Goal: Task Accomplishment & Management: Manage account settings

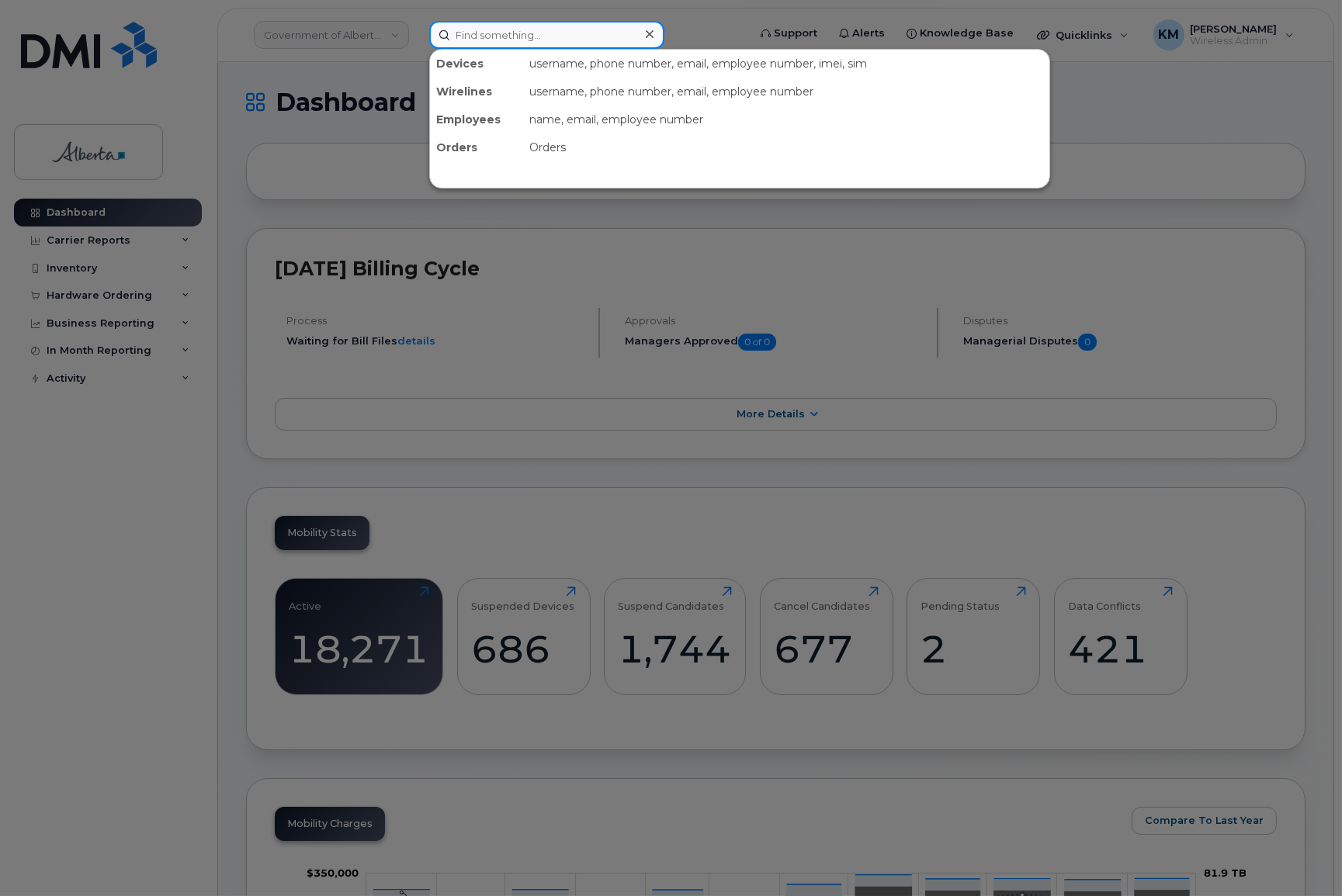
click at [478, 35] on input at bounding box center [546, 35] width 235 height 28
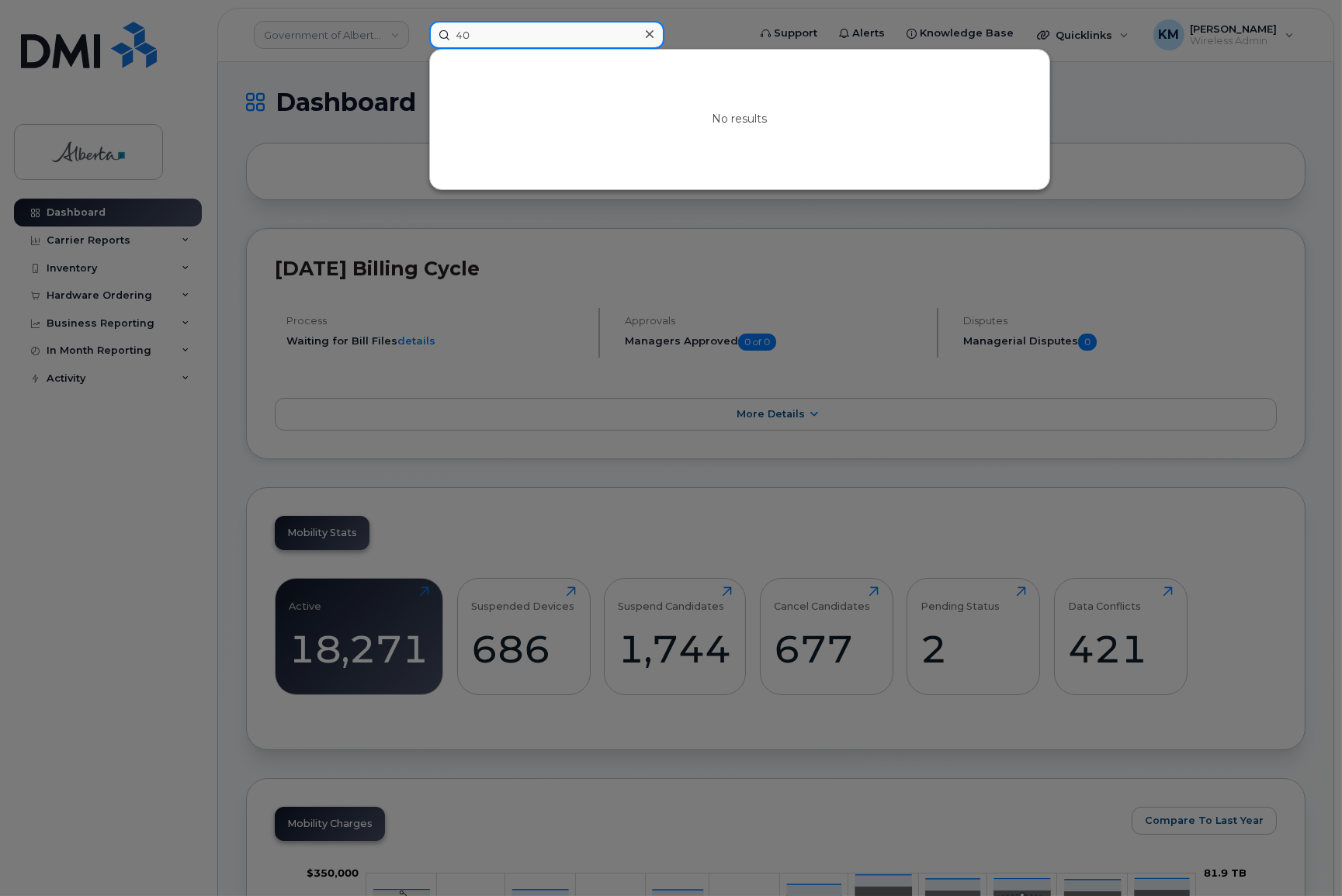
type input "4"
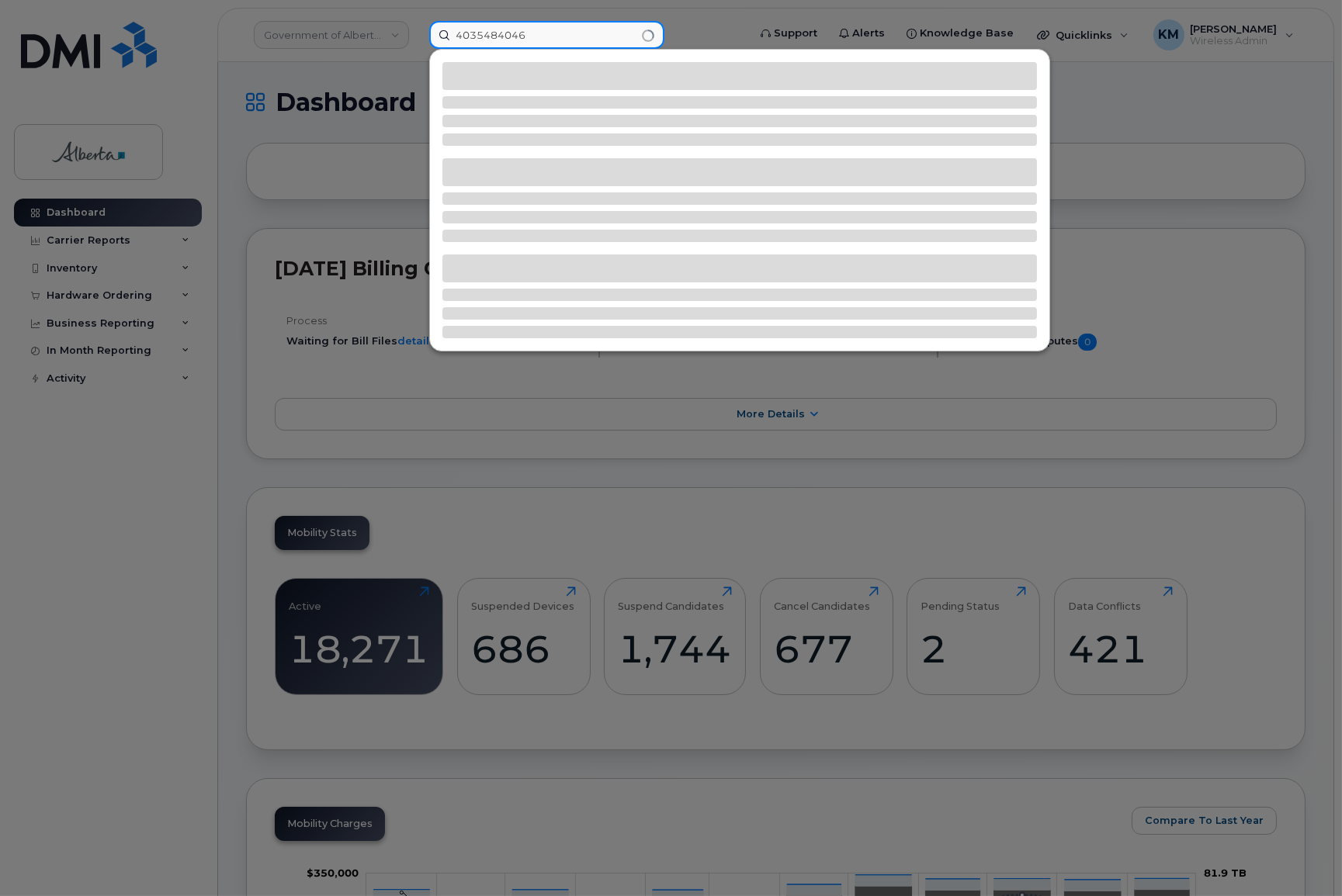
type input "4035484046"
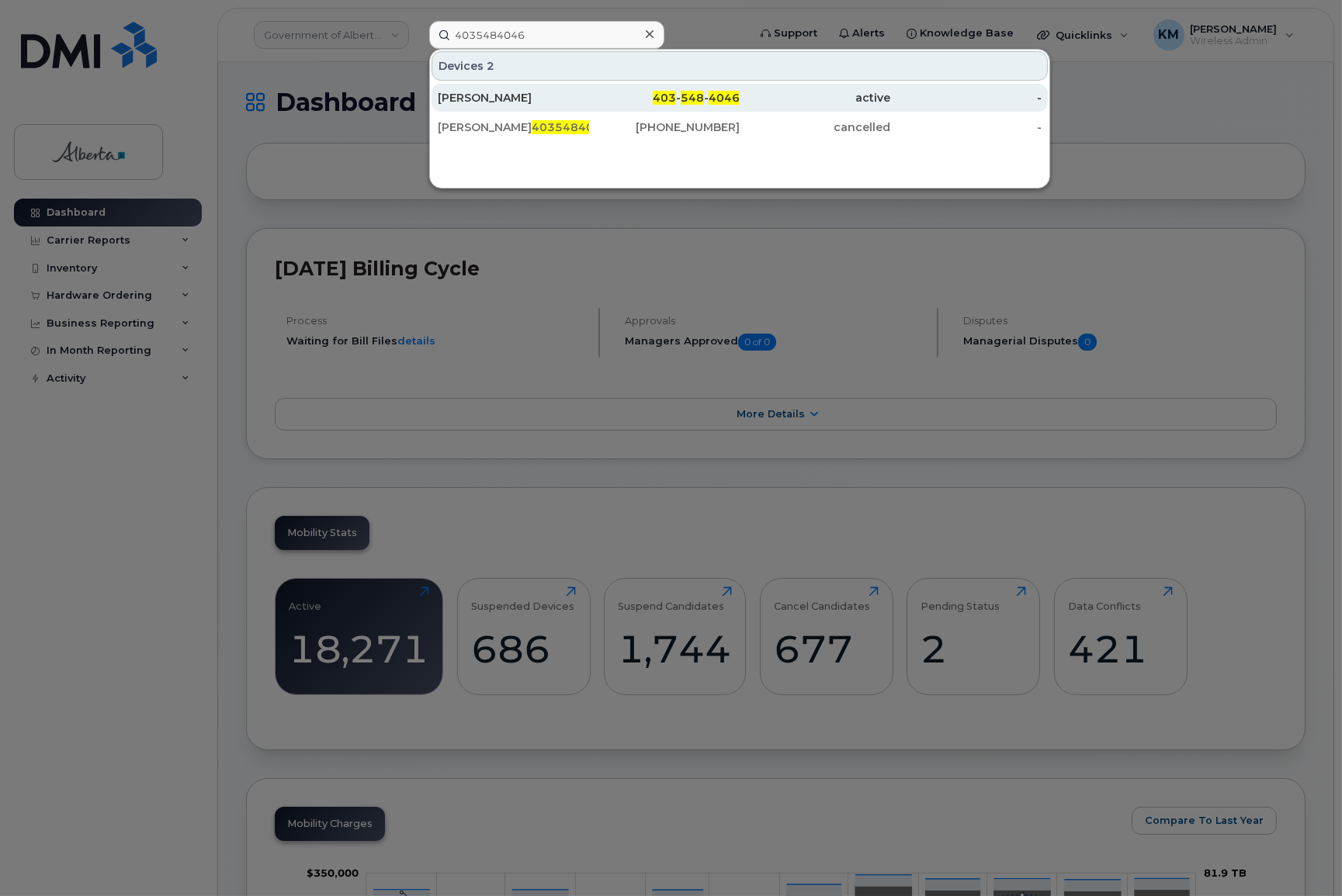
click at [499, 92] on div "[PERSON_NAME]" at bounding box center [513, 98] width 152 height 16
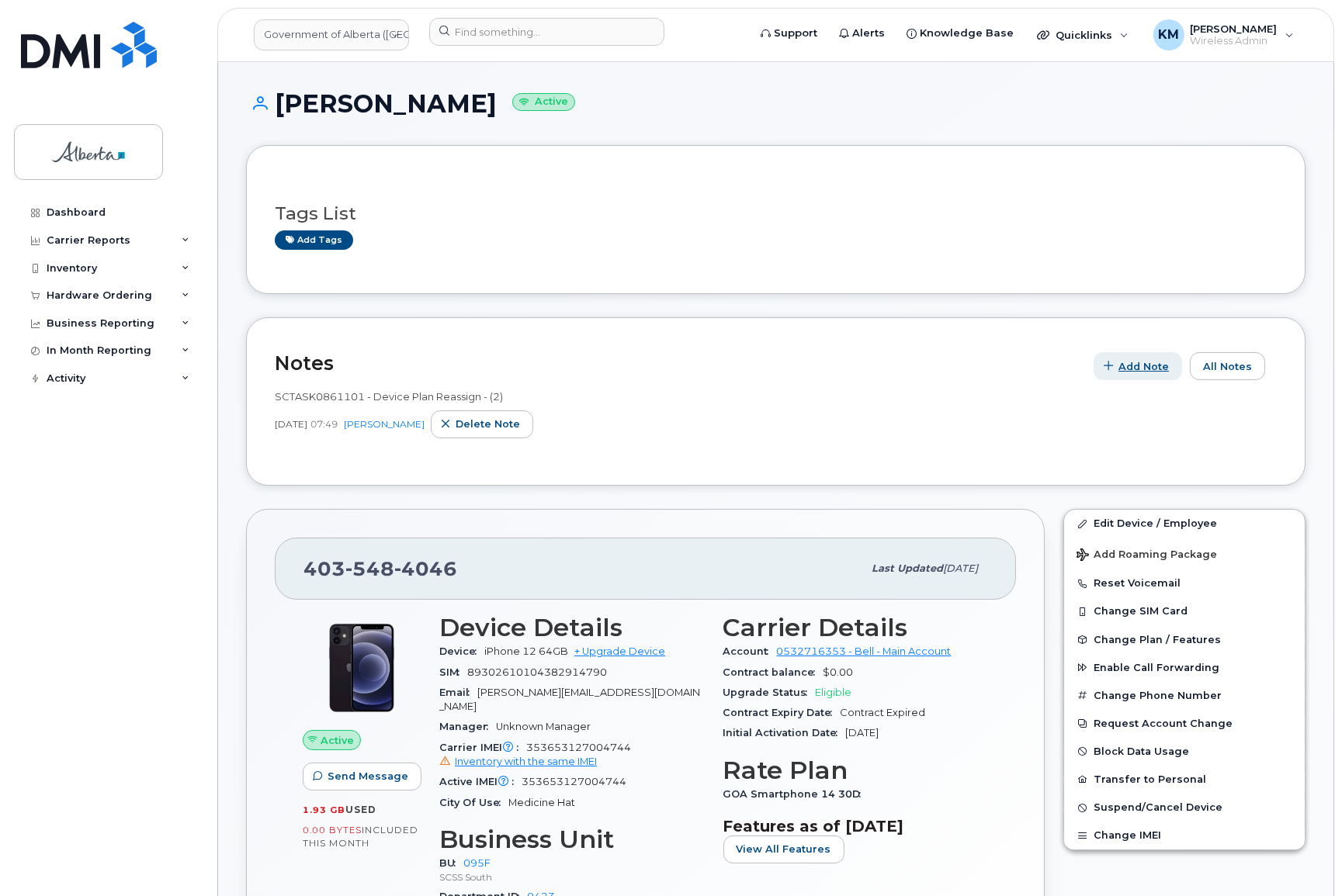
click at [1113, 367] on icon "button" at bounding box center [1108, 366] width 10 height 10
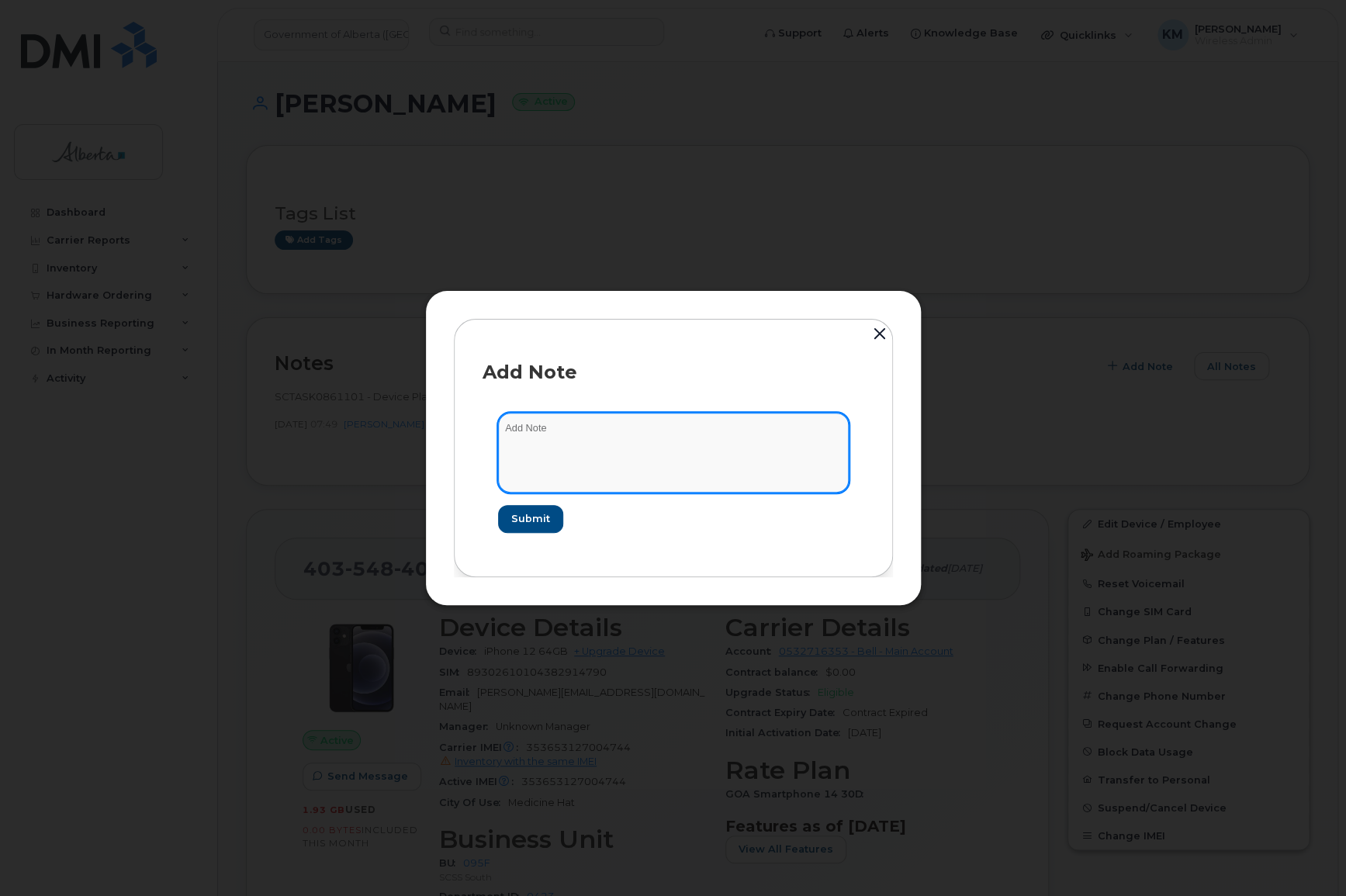
click at [628, 427] on textarea at bounding box center [673, 452] width 351 height 79
click at [637, 423] on textarea "SCTASK0864450 -" at bounding box center [673, 452] width 351 height 79
paste textarea "SIM Activate - 4035484046"
type textarea "SCTASK0864450 - SIM Activate - 4035484046"
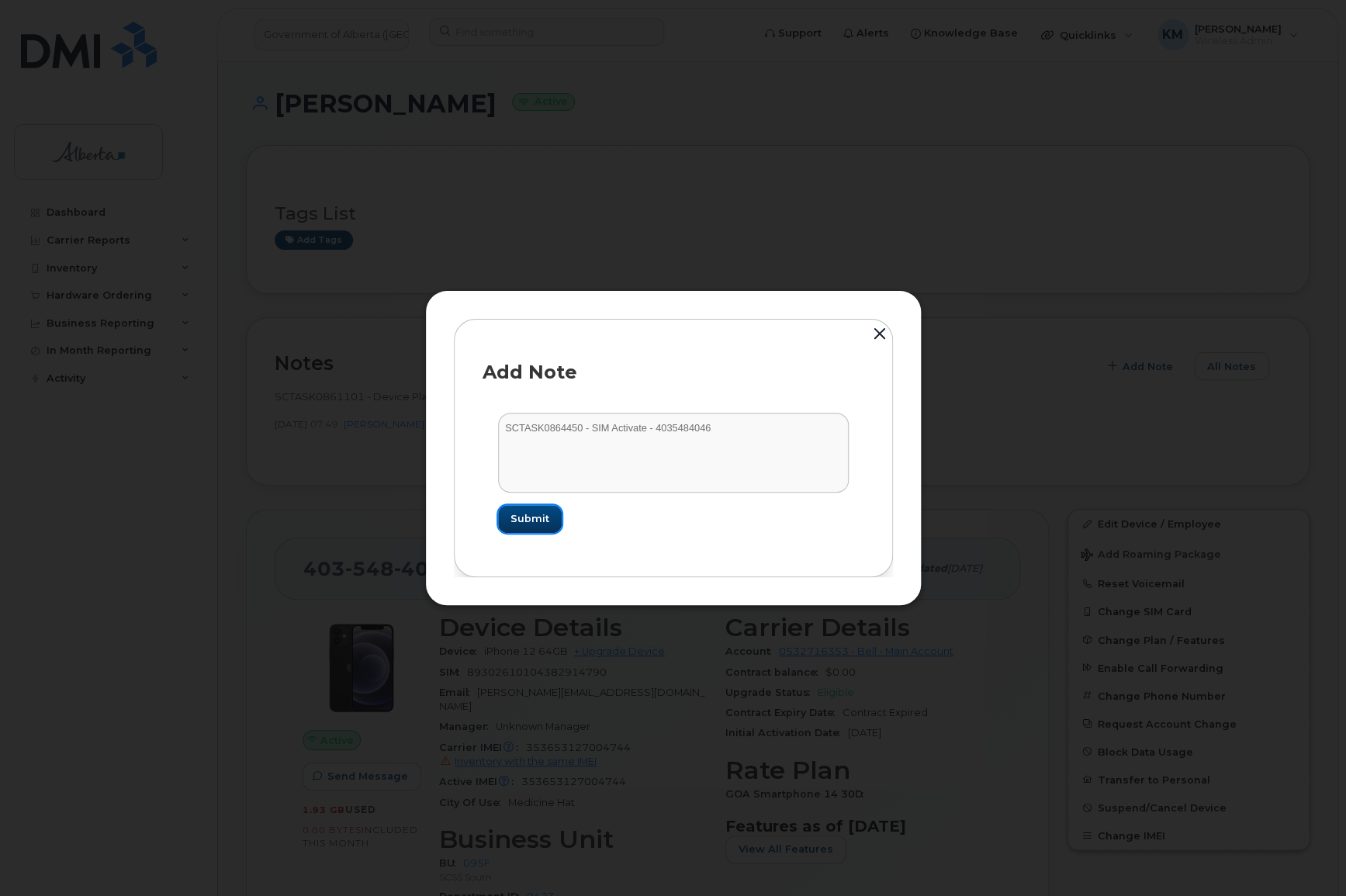
drag, startPoint x: 508, startPoint y: 515, endPoint x: 446, endPoint y: 551, distance: 71.7
click at [504, 517] on button "Submit" at bounding box center [530, 519] width 64 height 28
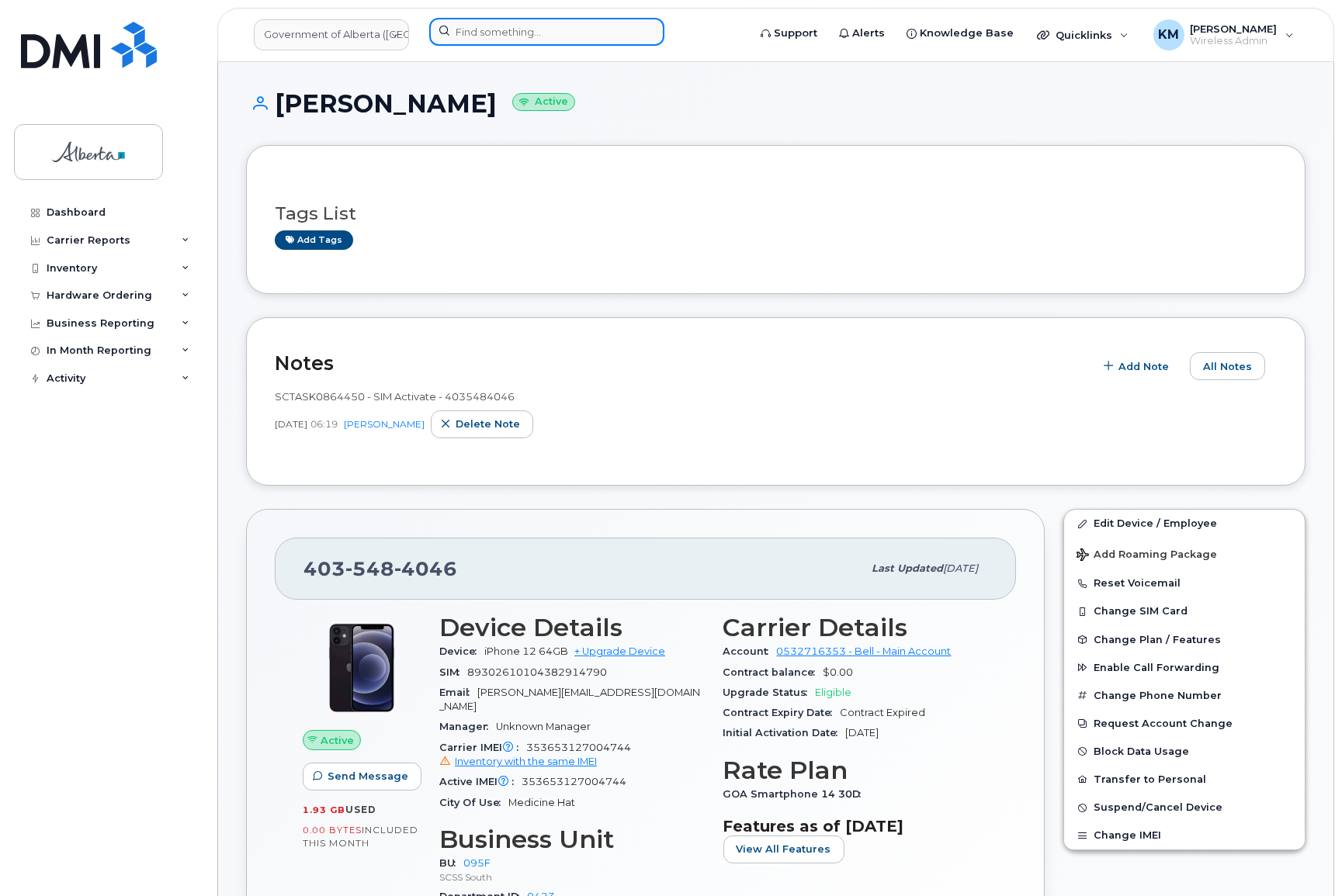
click at [511, 38] on input at bounding box center [546, 32] width 235 height 28
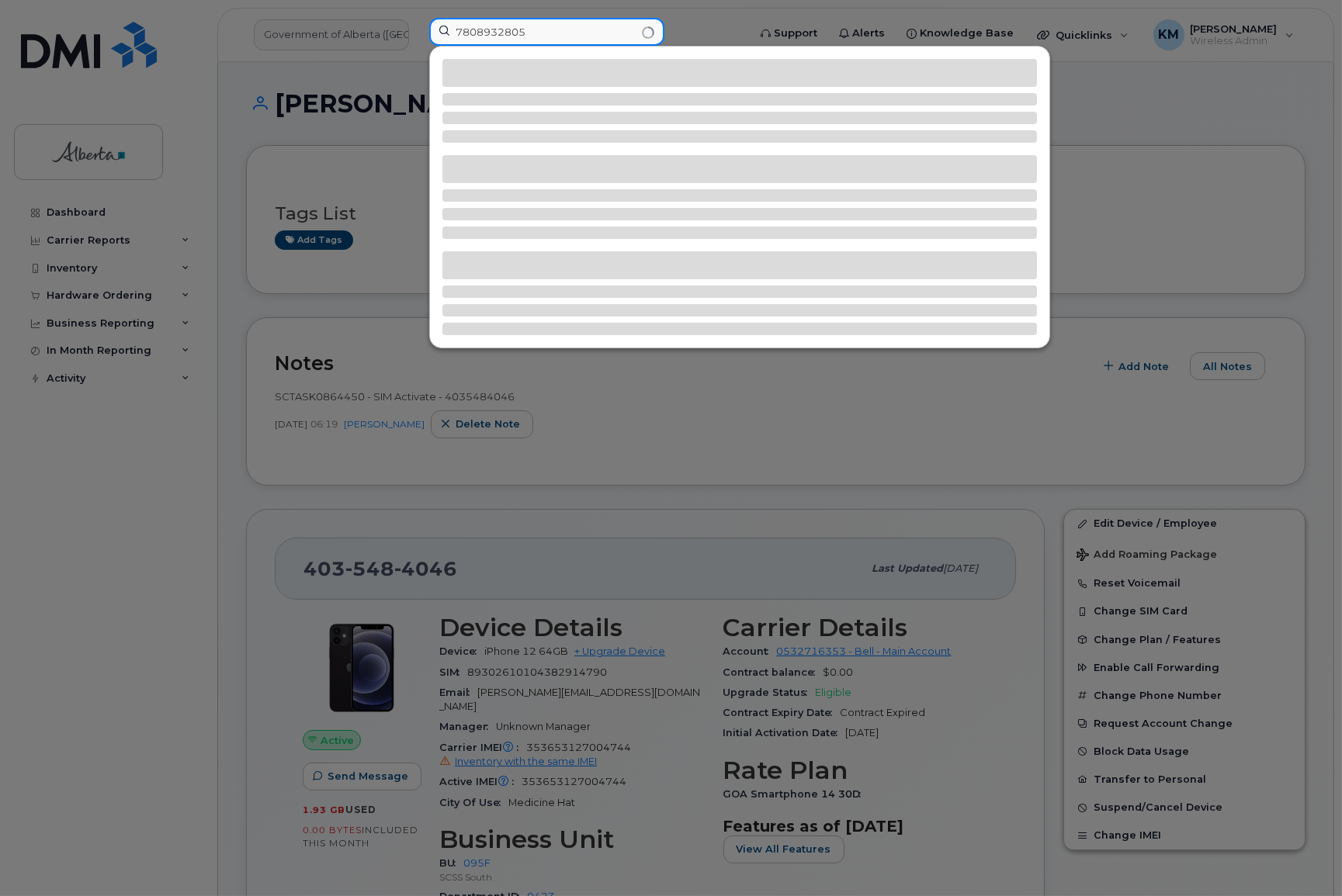
type input "7808932805"
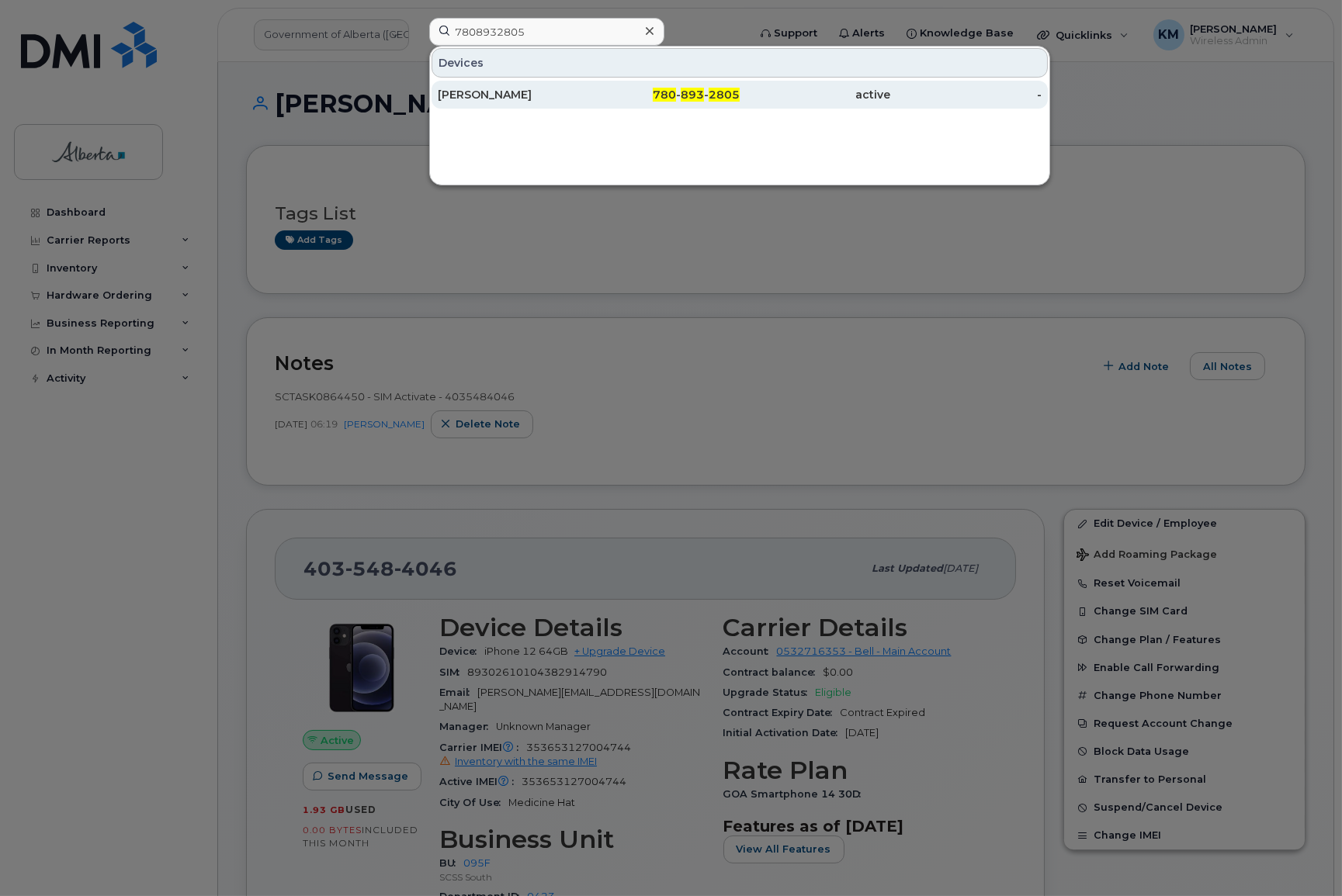
click at [506, 94] on div "Carla Cichowska" at bounding box center [513, 95] width 152 height 16
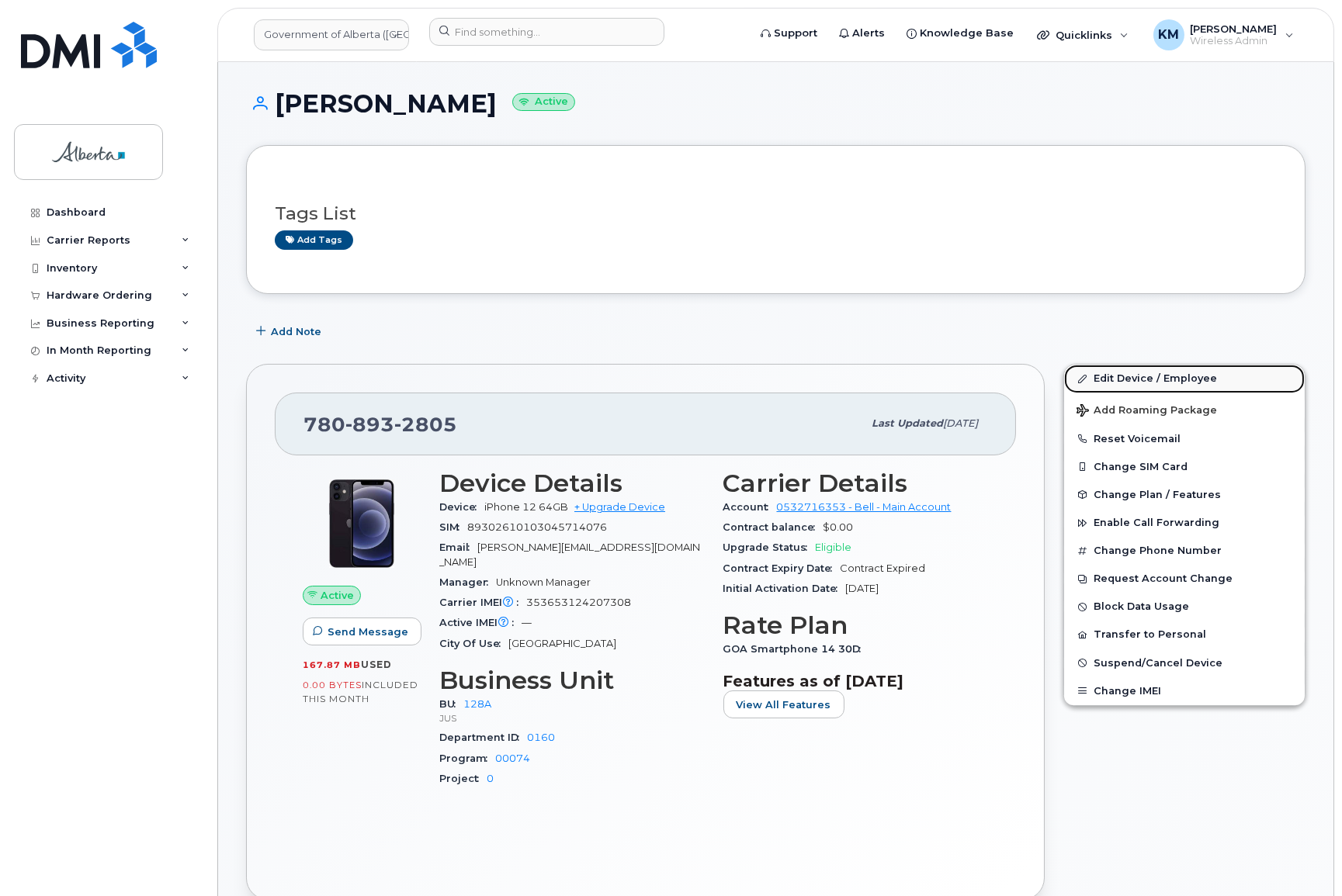
click at [1127, 383] on link "Edit Device / Employee" at bounding box center [1183, 378] width 240 height 28
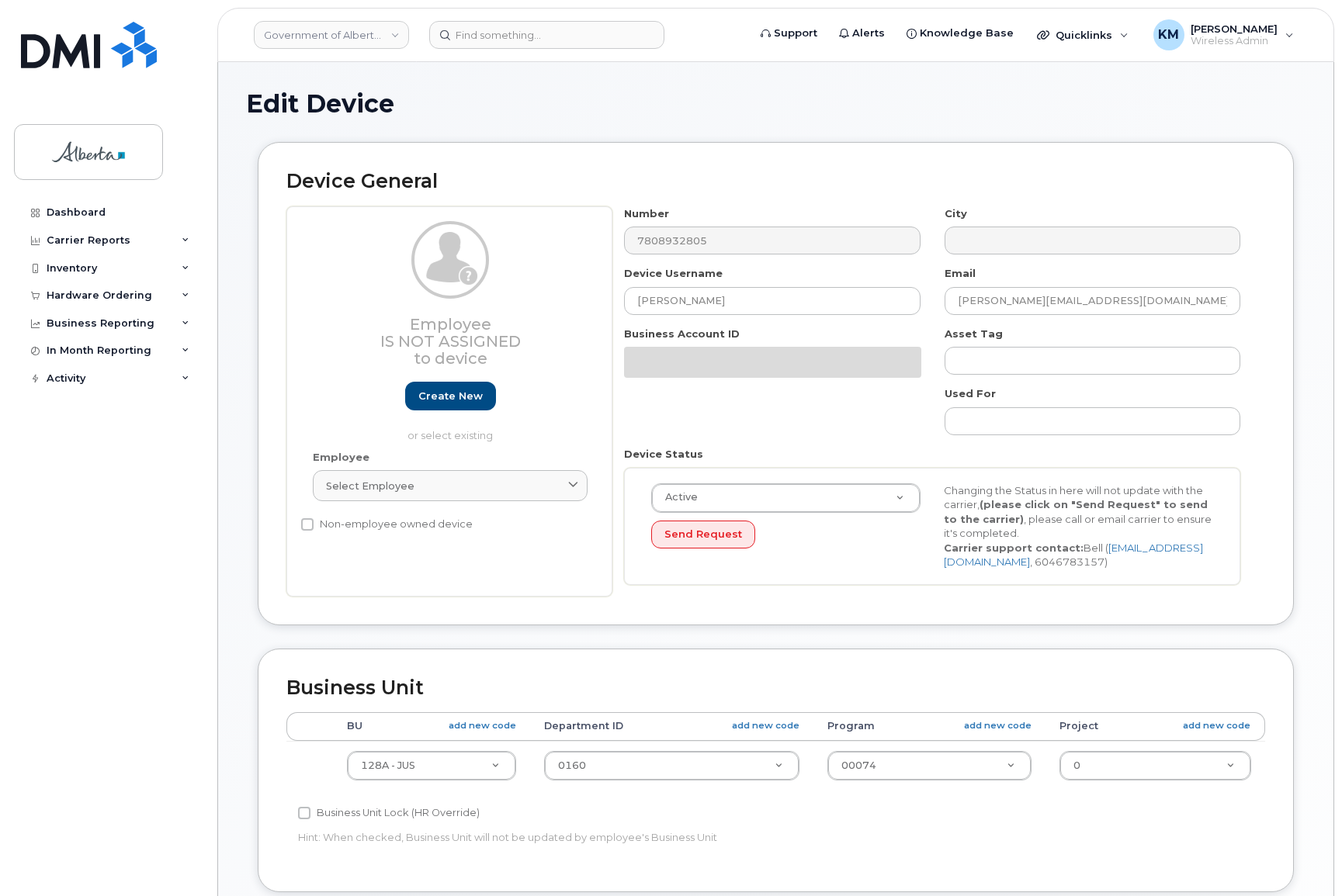
select select "4120330"
drag, startPoint x: 737, startPoint y: 303, endPoint x: 623, endPoint y: 326, distance: 116.3
click at [623, 326] on div "Number 7808932805 City Device Username [PERSON_NAME] Email [PERSON_NAME][EMAIL_…" at bounding box center [932, 401] width 640 height 390
paste input "Bosch"
type input "Carla Bosch"
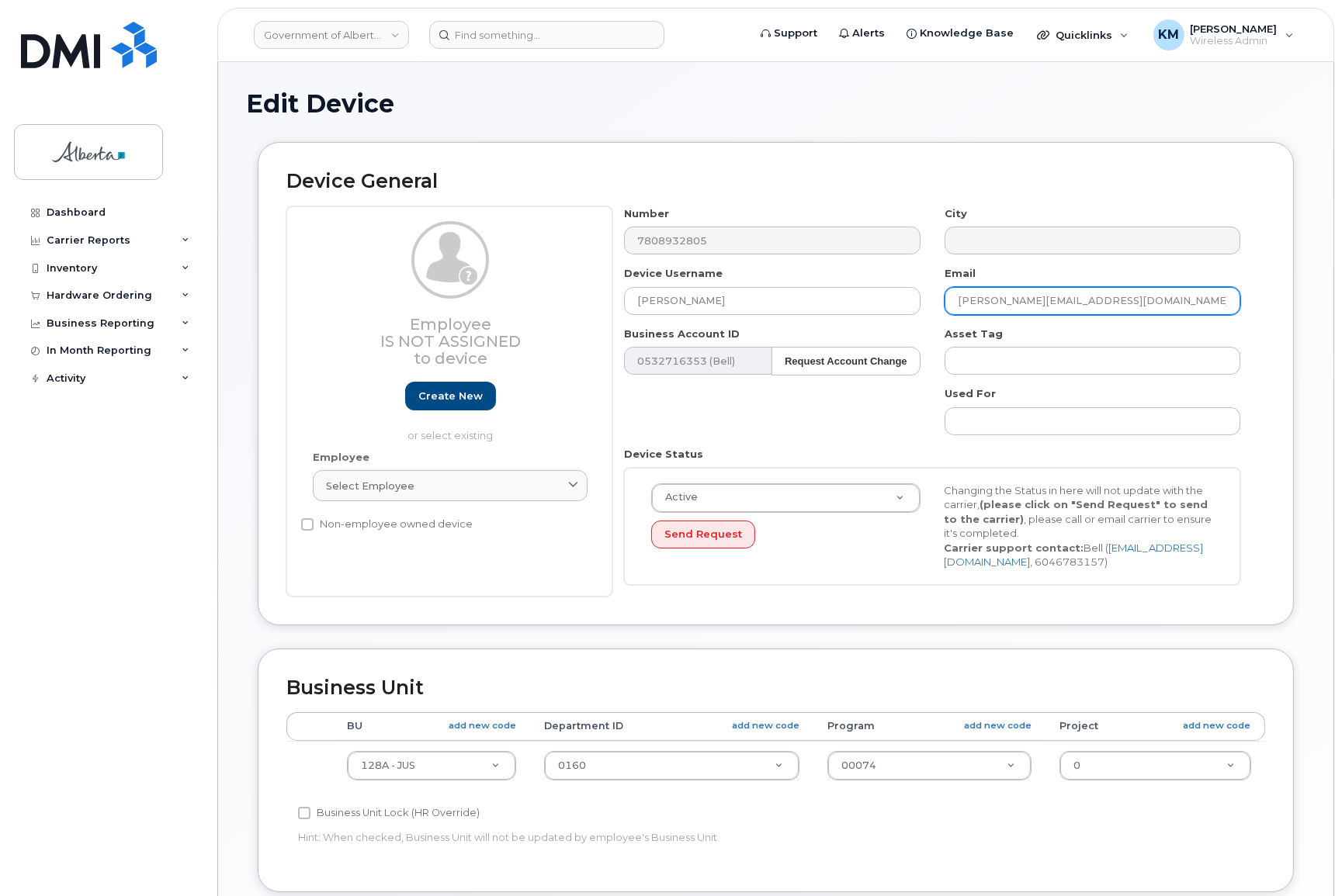
drag, startPoint x: 1112, startPoint y: 302, endPoint x: 939, endPoint y: 302, distance: 173.0
click at [939, 302] on div "Email Carla.Cichowska@gov.ab.ca" at bounding box center [1092, 290] width 320 height 49
paste input "Bosch"
type input "[DOMAIN_NAME][EMAIL_ADDRESS][DOMAIN_NAME]"
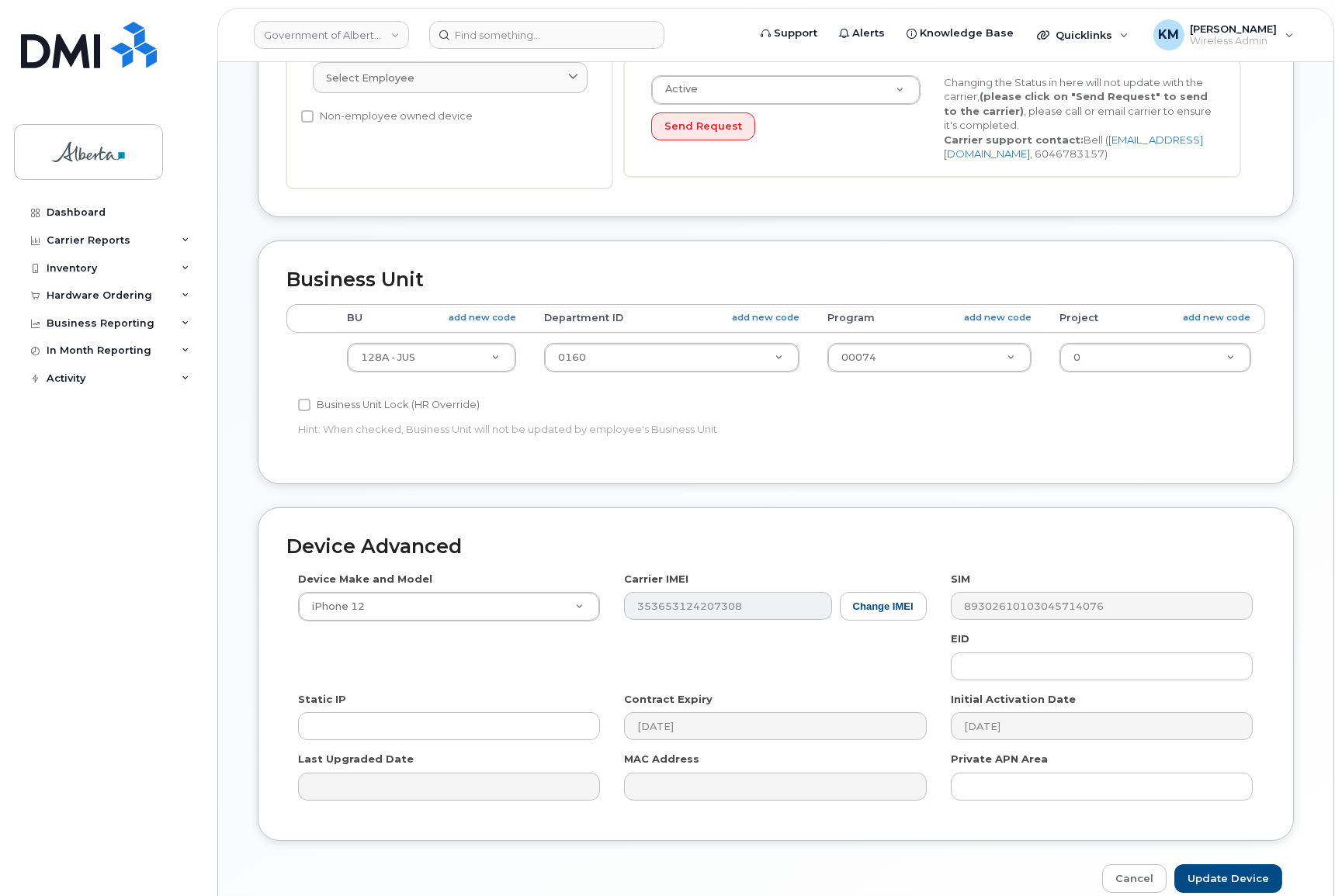
scroll to position [423, 0]
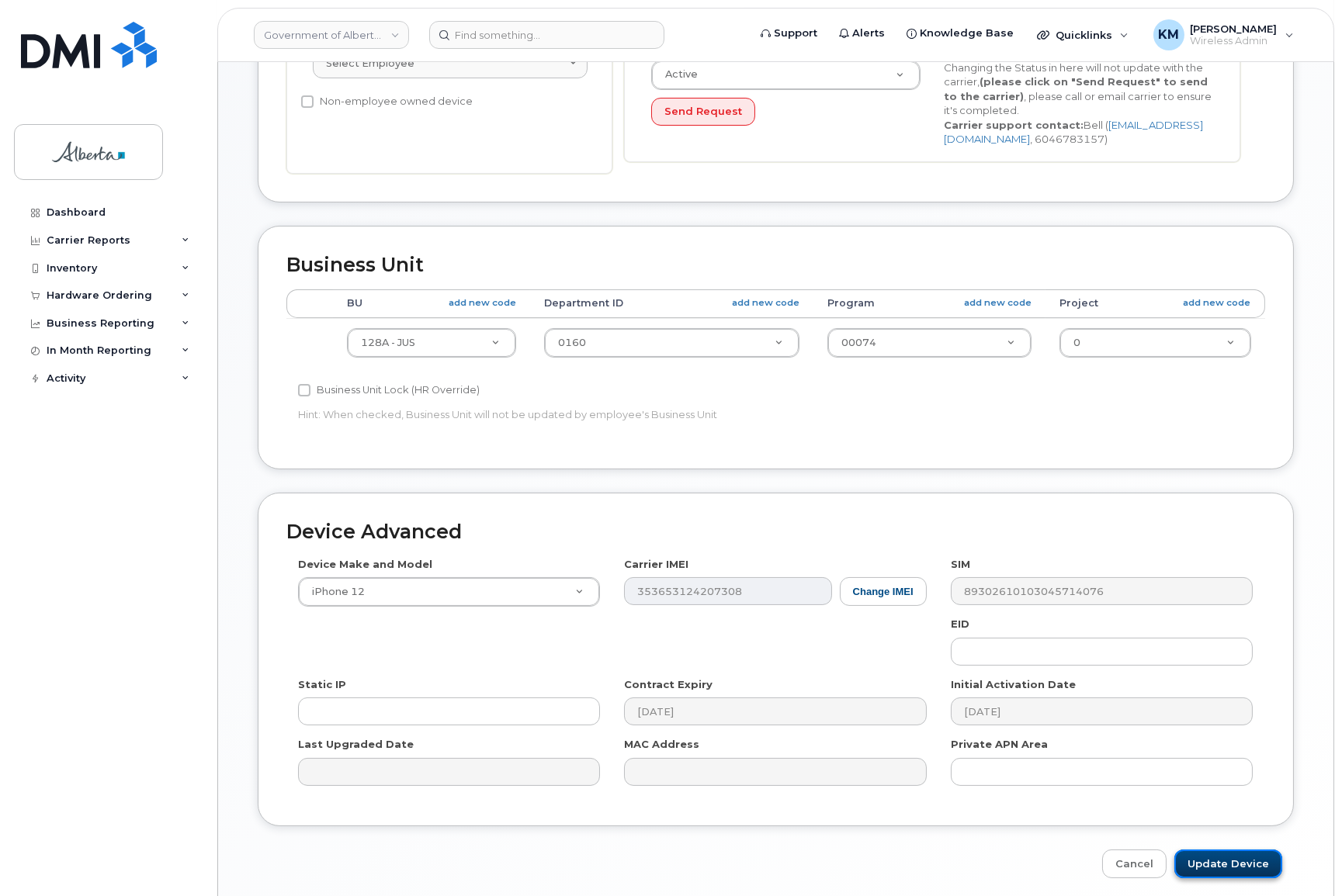
click at [1219, 864] on input "Update Device" at bounding box center [1229, 864] width 108 height 28
type input "Saving..."
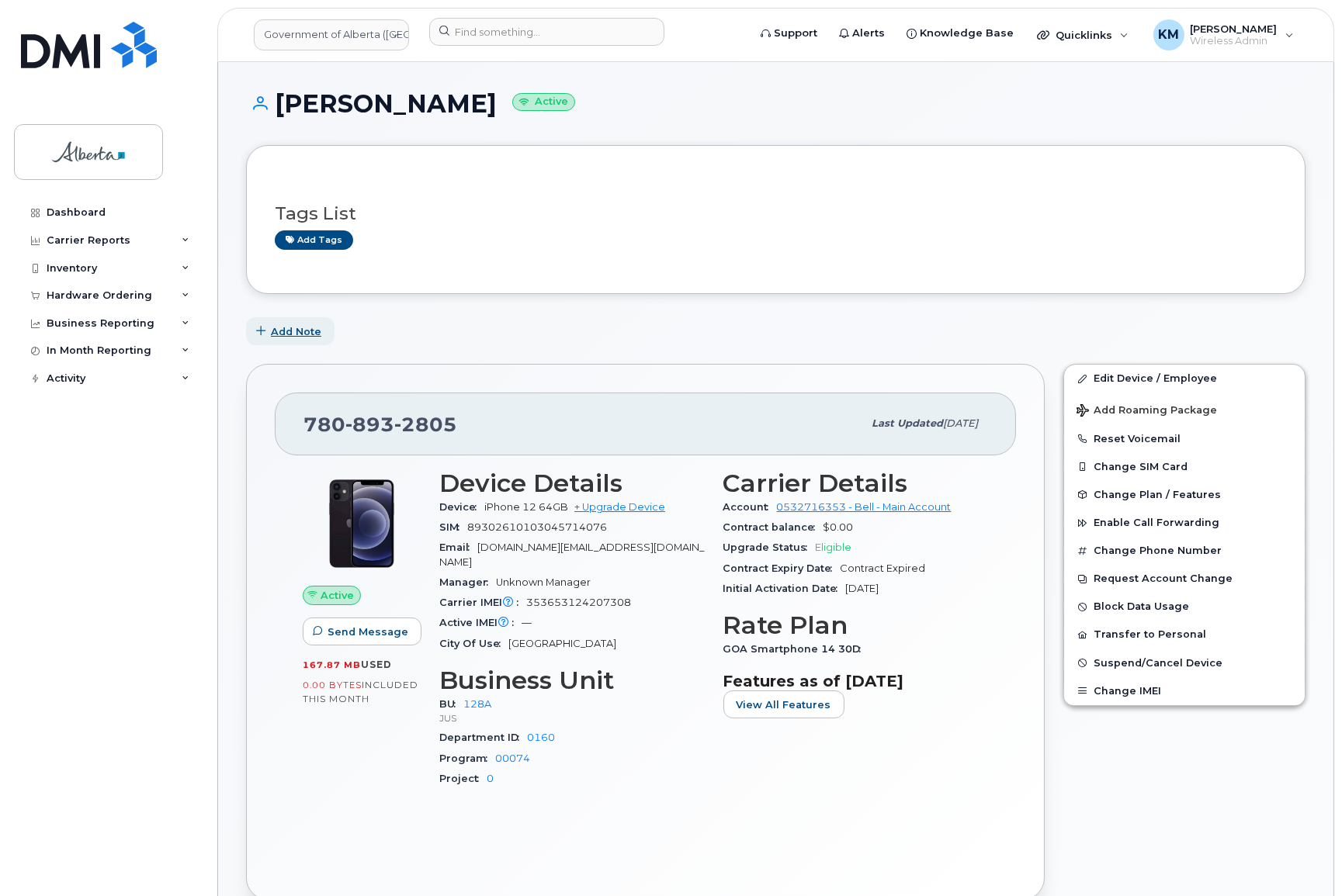
click at [284, 328] on span "Add Note" at bounding box center [296, 331] width 51 height 15
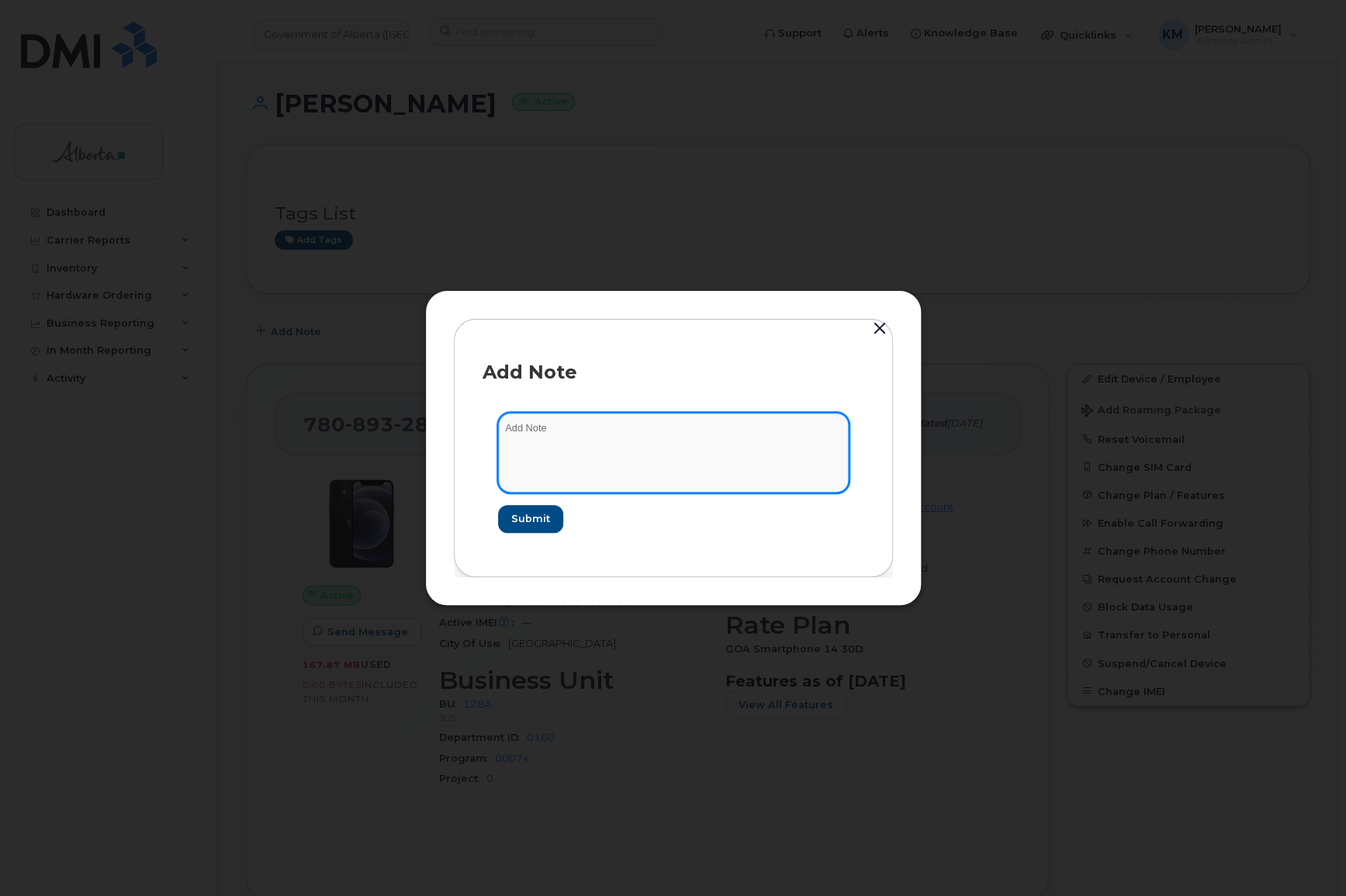
click at [573, 444] on textarea at bounding box center [673, 452] width 351 height 79
click at [642, 425] on textarea "SCTASK0863507 -" at bounding box center [673, 452] width 351 height 79
paste textarea "Plan User Name Change - 7808932805 [PERSON_NAME] to [PERSON_NAME]"
type textarea "SCTASK0863507 - Plan User Name Change - 7808932805 [PERSON_NAME] to [PERSON_NAM…"
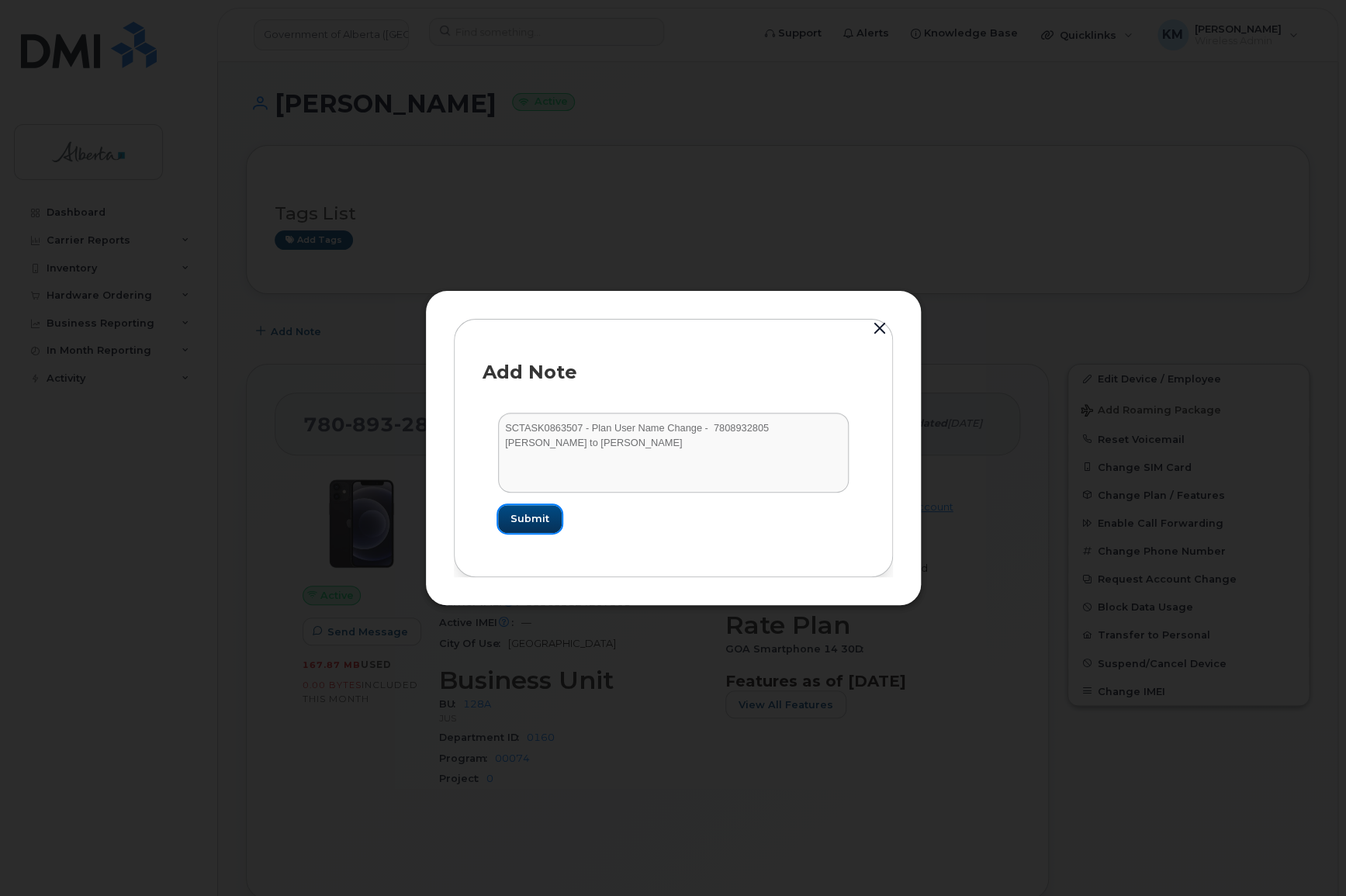
click at [526, 518] on span "Submit" at bounding box center [530, 518] width 39 height 15
